Goal: Transaction & Acquisition: Purchase product/service

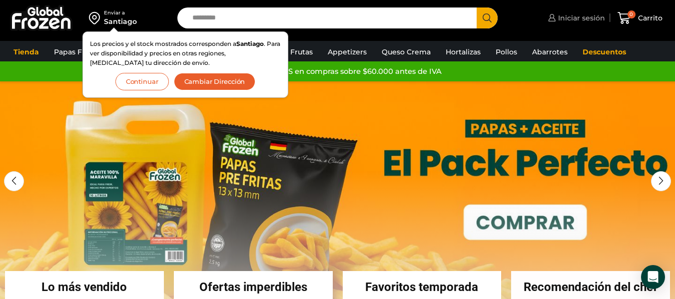
click at [583, 15] on span "Iniciar sesión" at bounding box center [580, 18] width 49 height 10
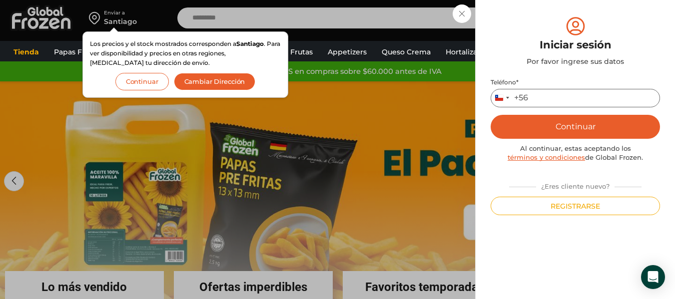
click at [543, 97] on input "Teléfono *" at bounding box center [575, 98] width 169 height 18
type input "*********"
click at [556, 122] on button "Continuar" at bounding box center [575, 127] width 169 height 24
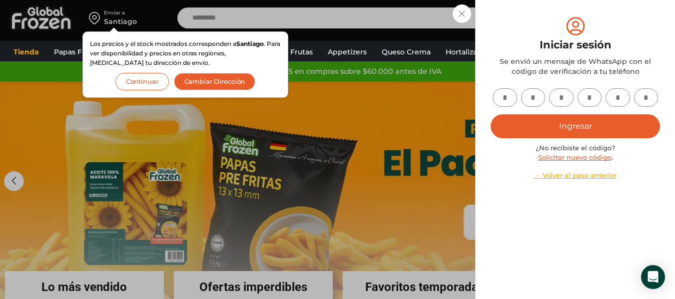
click at [514, 93] on input "text" at bounding box center [505, 97] width 24 height 18
type input "*"
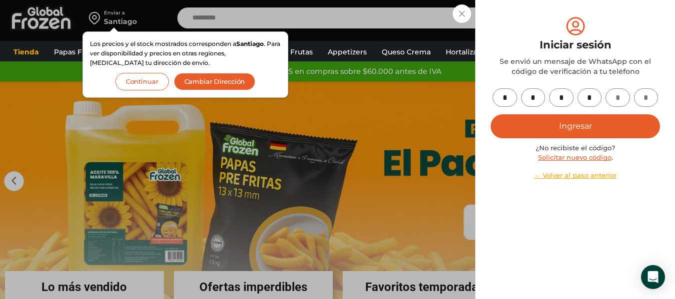
type input "*"
drag, startPoint x: 596, startPoint y: 117, endPoint x: 521, endPoint y: 145, distance: 79.8
click at [595, 118] on button "Ingresar" at bounding box center [575, 126] width 169 height 24
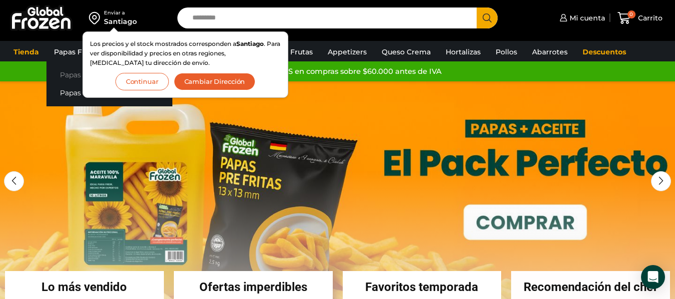
click at [70, 71] on link "Papas [PERSON_NAME]" at bounding box center [109, 74] width 126 height 18
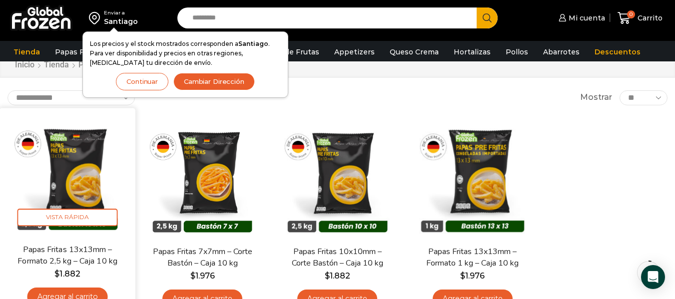
scroll to position [66, 0]
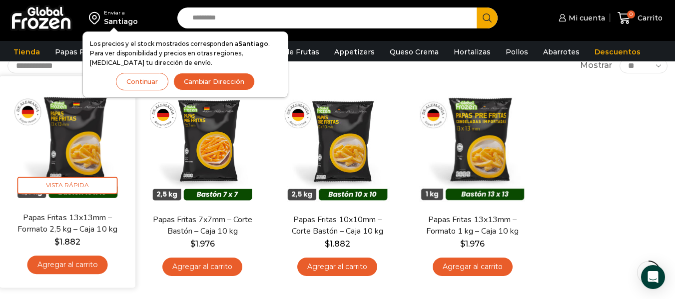
click at [80, 230] on link "Papas Fritas 13x13mm – Formato 2,5 kg – Caja 10 kg" at bounding box center [67, 223] width 109 height 23
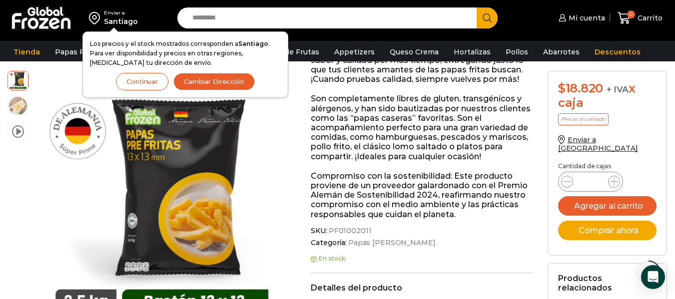
scroll to position [334, 0]
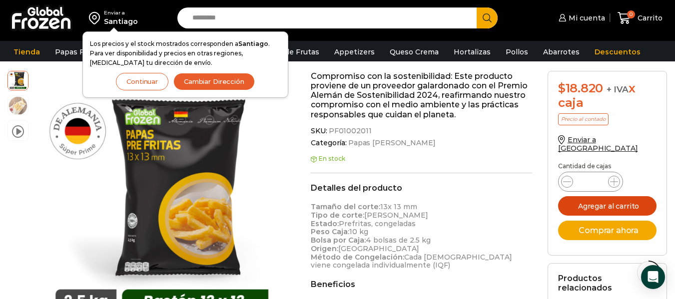
click at [586, 196] on button "Agregar al carrito" at bounding box center [607, 205] width 99 height 19
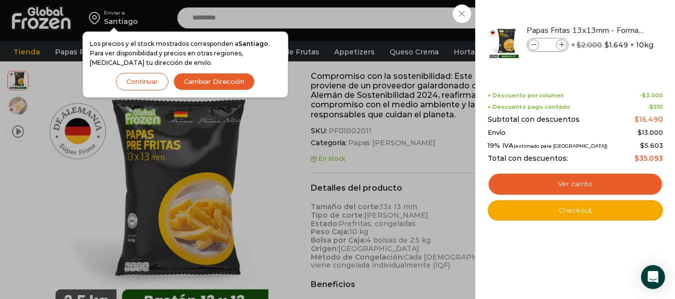
click at [615, 16] on div "1 Carrito 1 1 Shopping Cart *" at bounding box center [640, 17] width 50 height 23
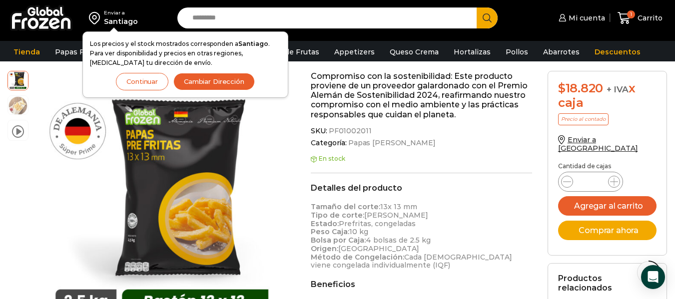
click at [157, 80] on button "Continuar" at bounding box center [142, 81] width 52 height 17
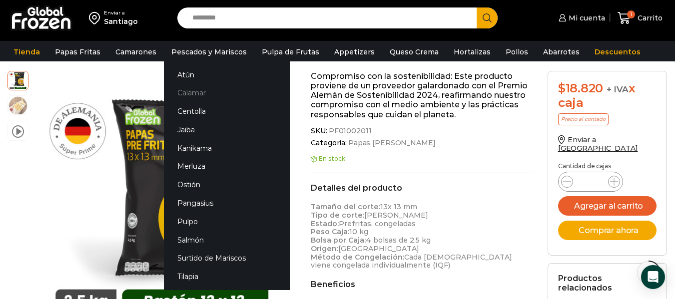
click at [196, 89] on link "Calamar" at bounding box center [227, 93] width 126 height 18
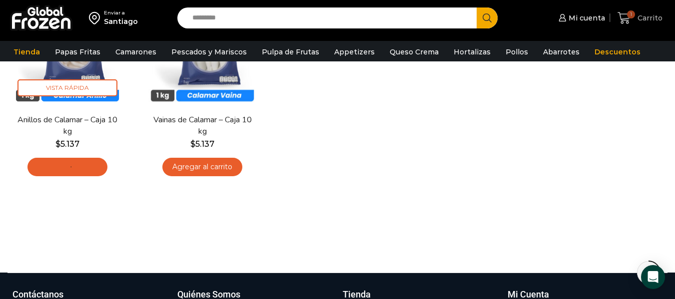
click at [627, 12] on icon at bounding box center [624, 17] width 13 height 13
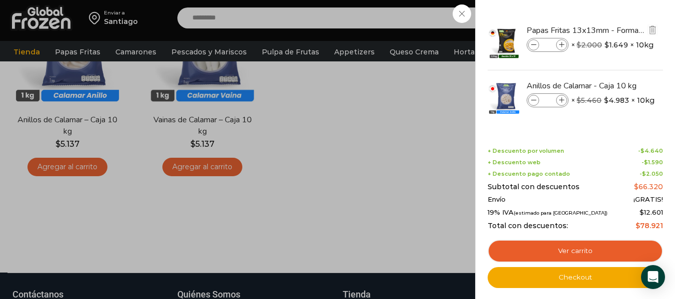
click at [566, 42] on span at bounding box center [561, 44] width 11 height 11
click at [533, 44] on icon at bounding box center [533, 44] width 5 height 5
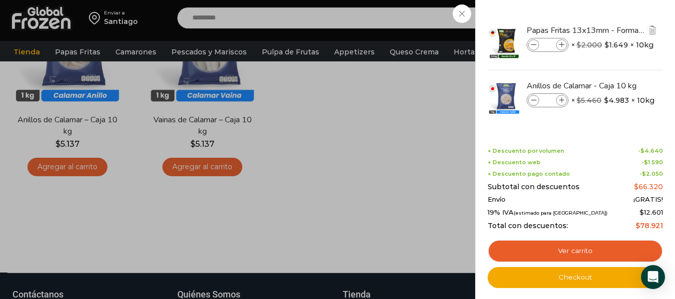
type input "*"
click at [593, 251] on link "Ver carrito" at bounding box center [575, 251] width 175 height 23
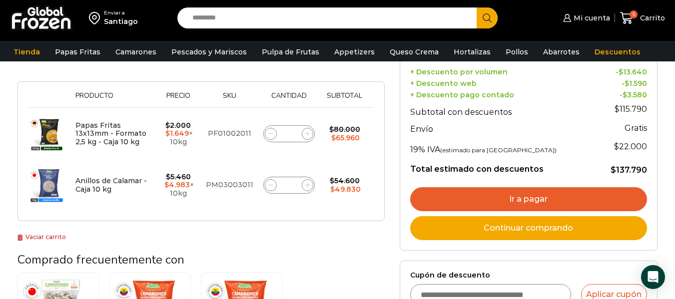
click at [474, 195] on link "Ir a pagar" at bounding box center [528, 199] width 237 height 24
click at [534, 202] on link "Ir a pagar" at bounding box center [528, 199] width 237 height 24
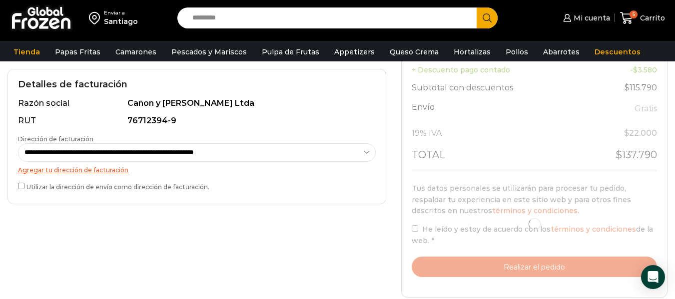
scroll to position [300, 0]
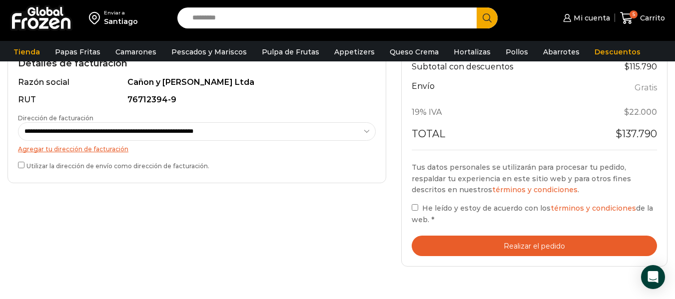
click at [420, 206] on label "He leído y estoy de acuerdo con los términos y condiciones de la web. *" at bounding box center [534, 213] width 245 height 23
click at [515, 253] on button "Realizar el pedido" at bounding box center [534, 246] width 245 height 20
